Goal: Book appointment/travel/reservation

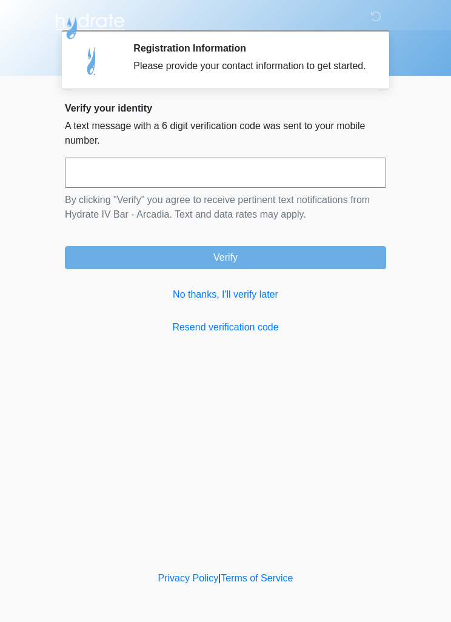
click at [260, 302] on link "No thanks, I'll verify later" at bounding box center [225, 294] width 321 height 15
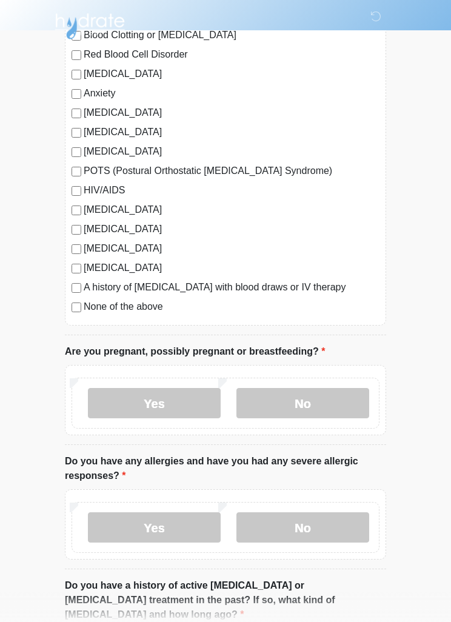
scroll to position [222, 0]
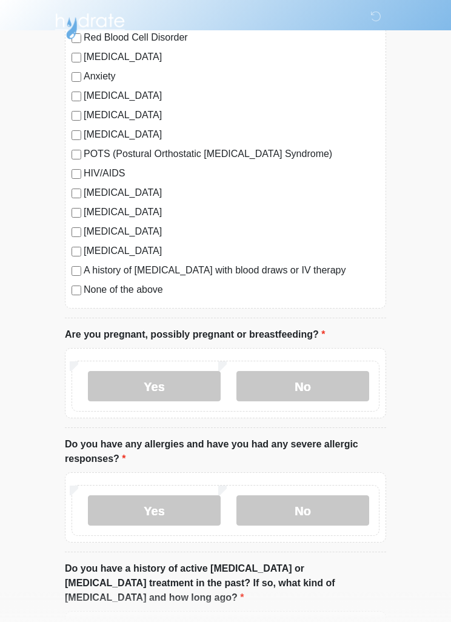
click at [333, 377] on label "No" at bounding box center [302, 386] width 133 height 30
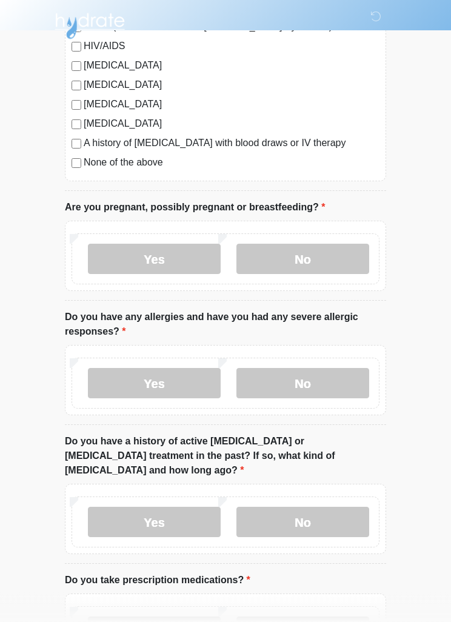
scroll to position [350, 0]
click at [336, 378] on label "No" at bounding box center [302, 383] width 133 height 30
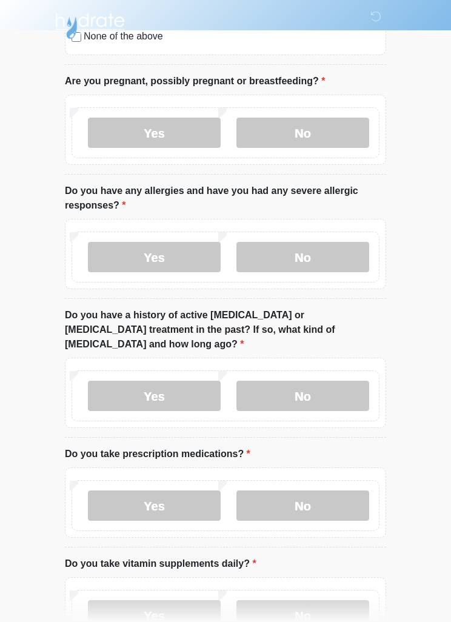
scroll to position [475, 0]
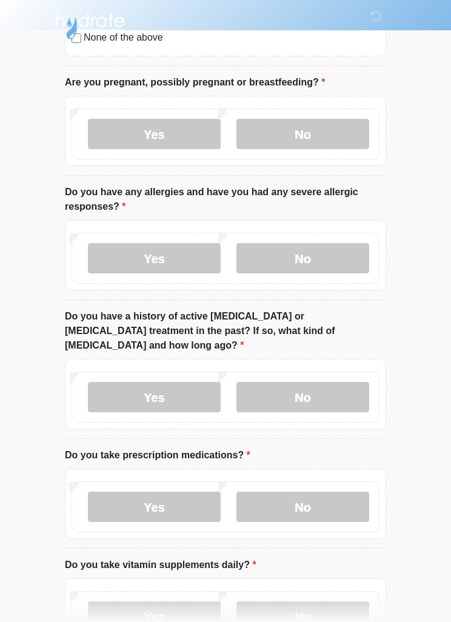
click at [337, 382] on label "No" at bounding box center [302, 397] width 133 height 30
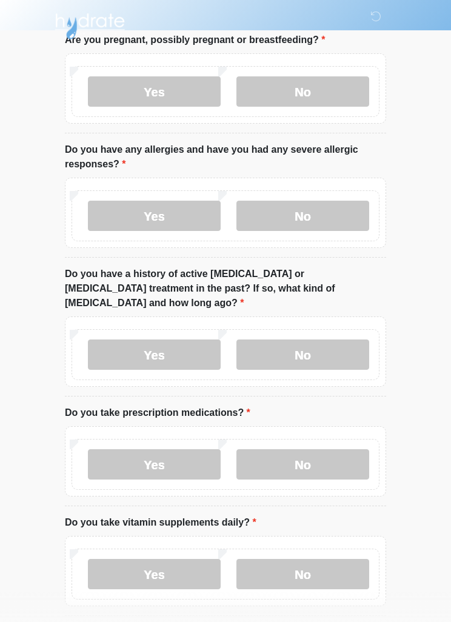
scroll to position [554, 0]
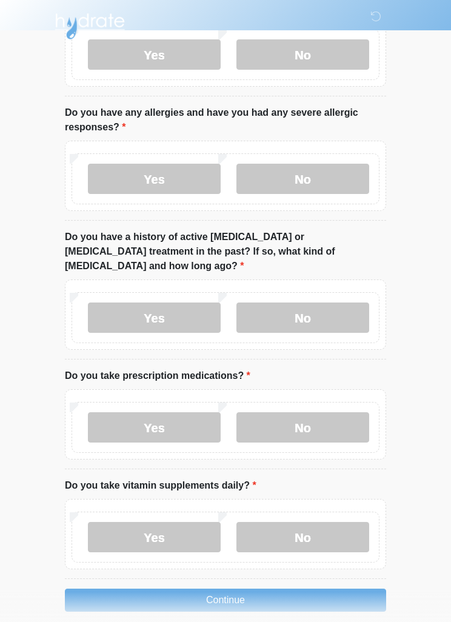
click at [330, 412] on label "No" at bounding box center [302, 427] width 133 height 30
click at [326, 522] on label "No" at bounding box center [302, 537] width 133 height 30
click at [333, 589] on button "Continue" at bounding box center [225, 600] width 321 height 23
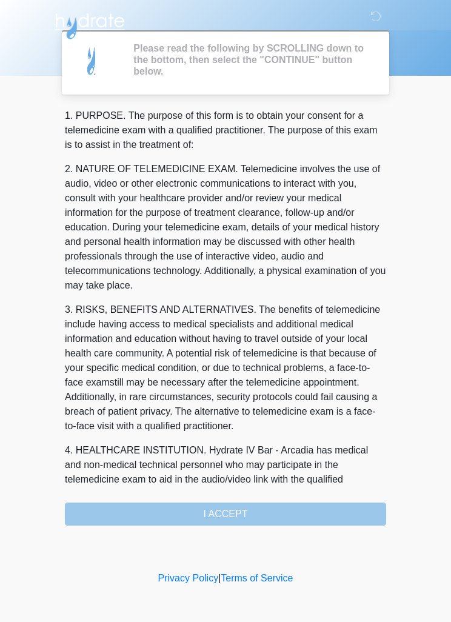
scroll to position [0, 0]
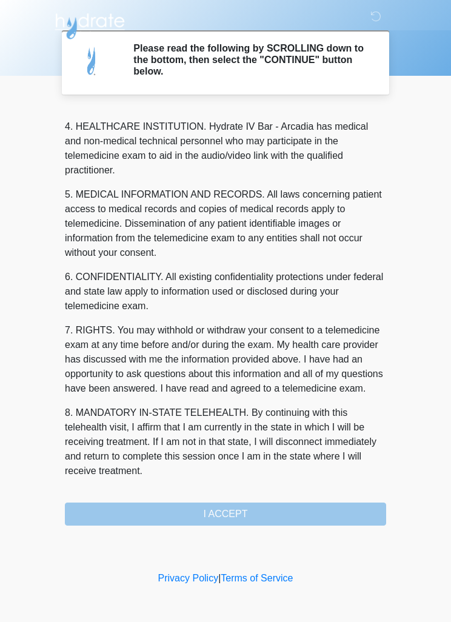
click at [293, 512] on div "1. PURPOSE. The purpose of this form is to obtain your consent for a telemedici…" at bounding box center [225, 317] width 321 height 417
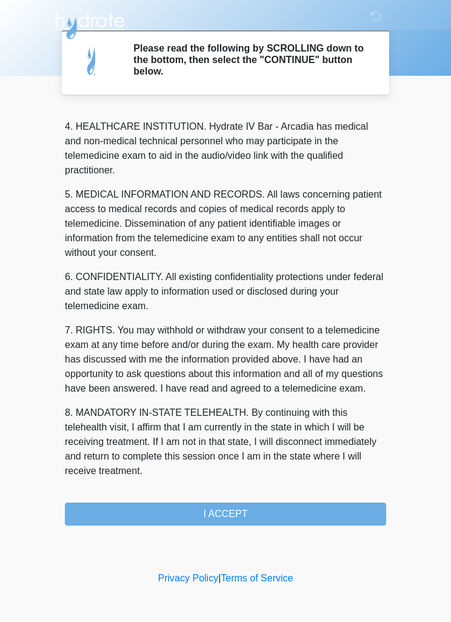
click at [306, 512] on button "I ACCEPT" at bounding box center [225, 514] width 321 height 23
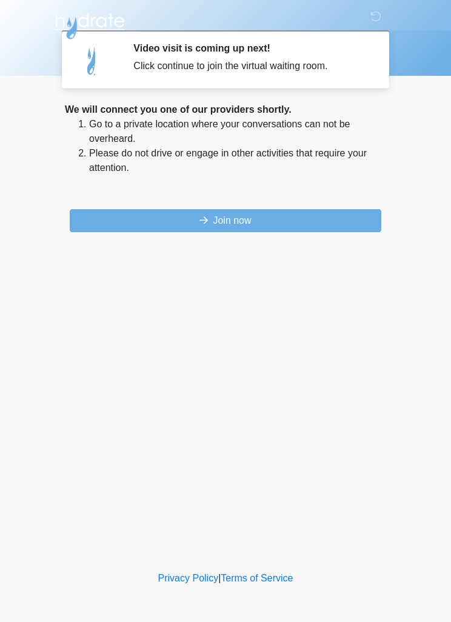
click at [105, 215] on button "Join now" at bounding box center [226, 220] width 312 height 23
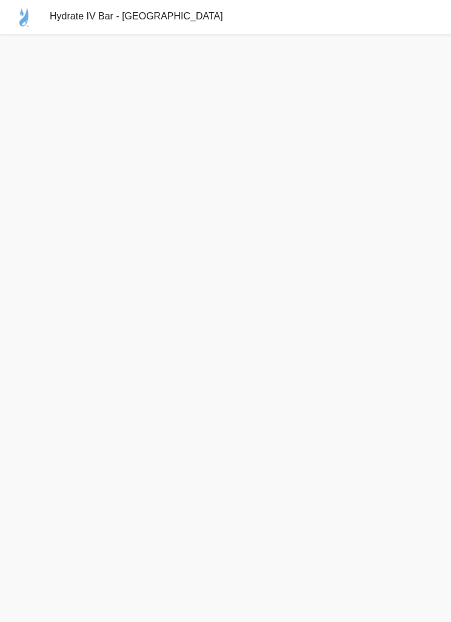
click at [268, 0] on div "Hydrate IV Bar - Arcadia" at bounding box center [225, 17] width 451 height 34
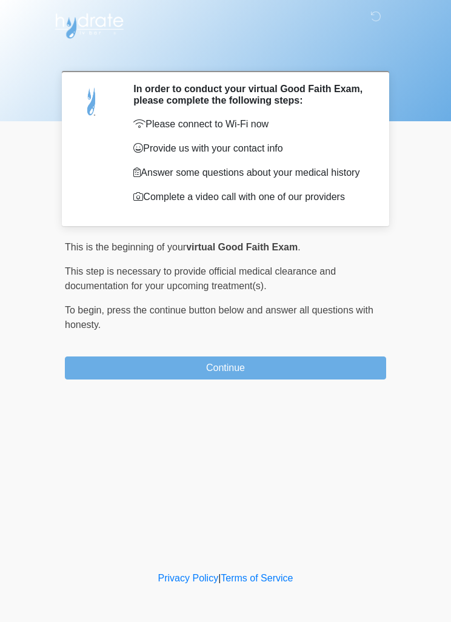
click at [101, 28] on img at bounding box center [89, 24] width 73 height 30
